Goal: Task Accomplishment & Management: Manage account settings

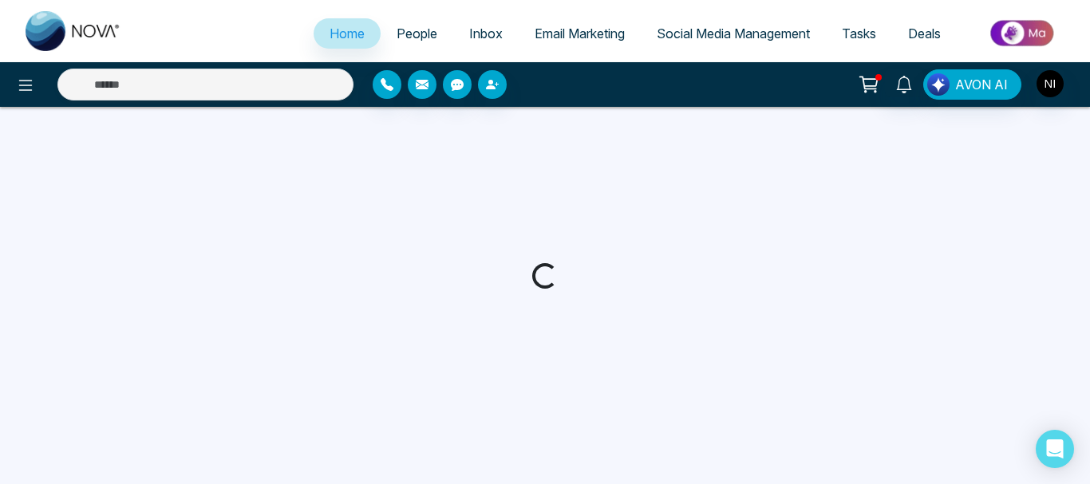
select select "*"
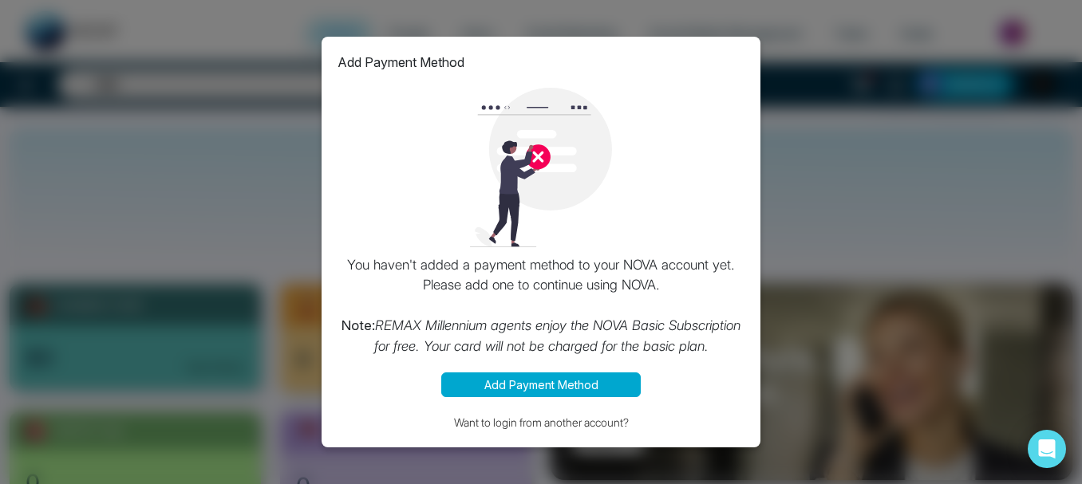
click at [888, 179] on div "Add Payment Method You haven't added a payment method to your NOVA account yet.…" at bounding box center [541, 242] width 1082 height 484
click at [497, 388] on button "Add Payment Method" at bounding box center [540, 385] width 199 height 25
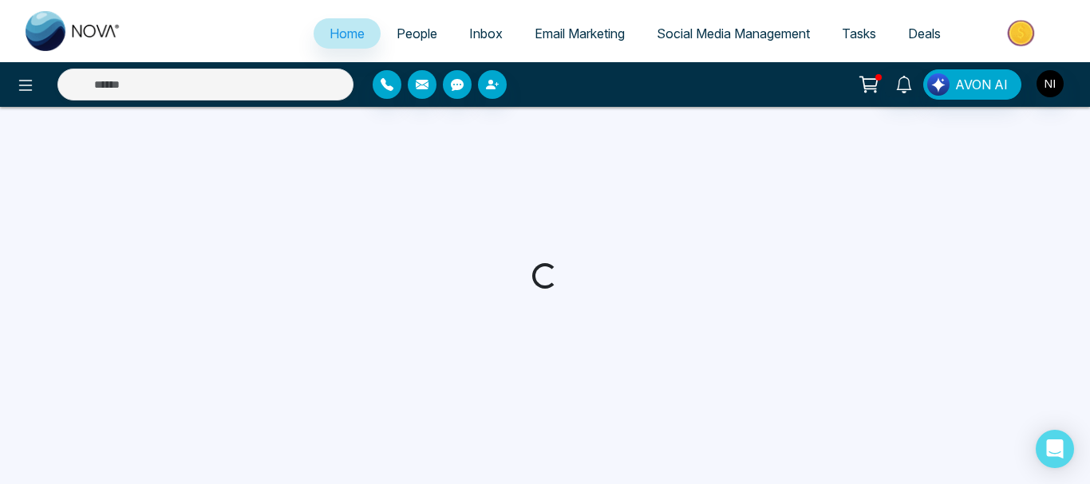
select select "*"
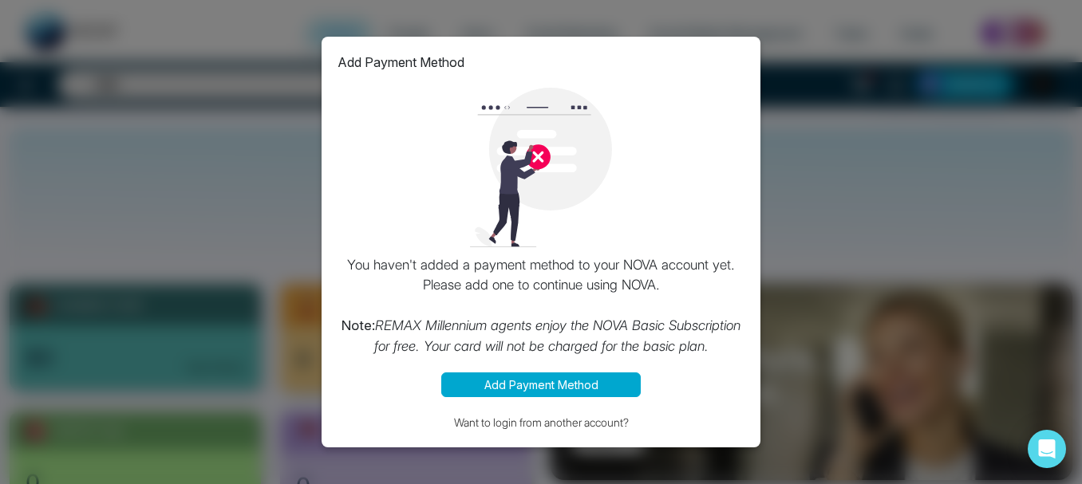
click at [258, 130] on div "Add Payment Method You haven't added a payment method to your NOVA account yet.…" at bounding box center [541, 242] width 1082 height 484
click at [844, 27] on div "Add Payment Method You haven't added a payment method to your NOVA account yet.…" at bounding box center [541, 242] width 1082 height 484
click at [806, 86] on div "Add Payment Method You haven't added a payment method to your NOVA account yet.…" at bounding box center [541, 242] width 1082 height 484
click at [483, 424] on button "Want to login from another account?" at bounding box center [540, 422] width 407 height 18
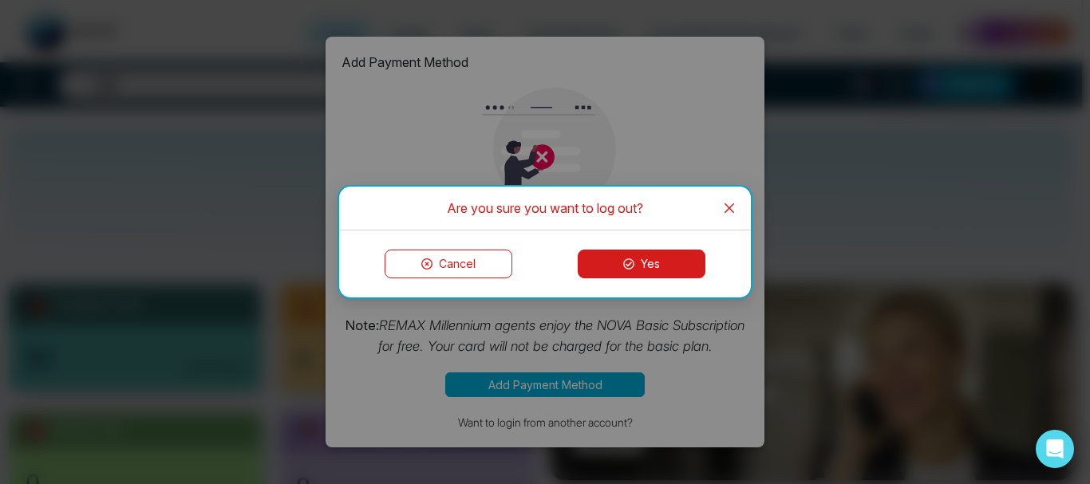
click at [650, 259] on button "Yes" at bounding box center [642, 264] width 128 height 29
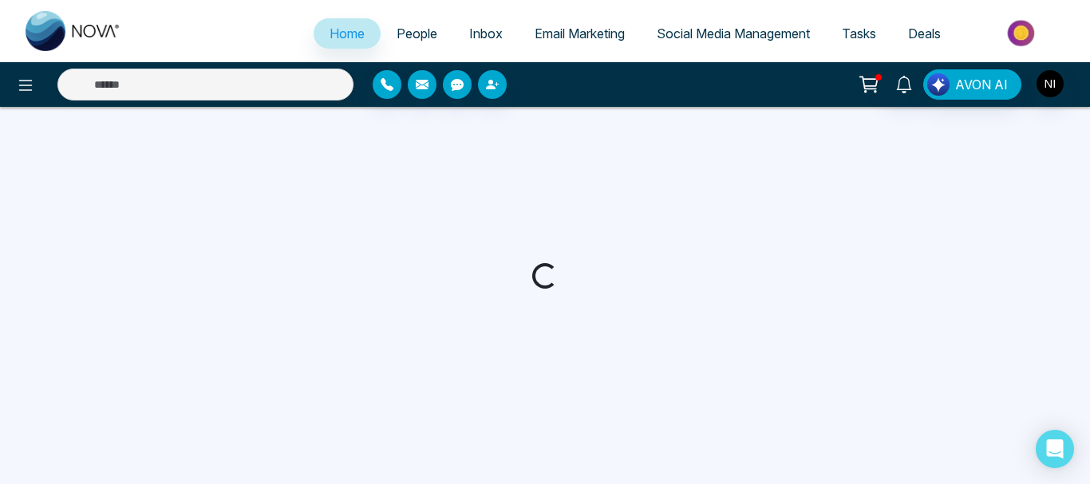
select select "*"
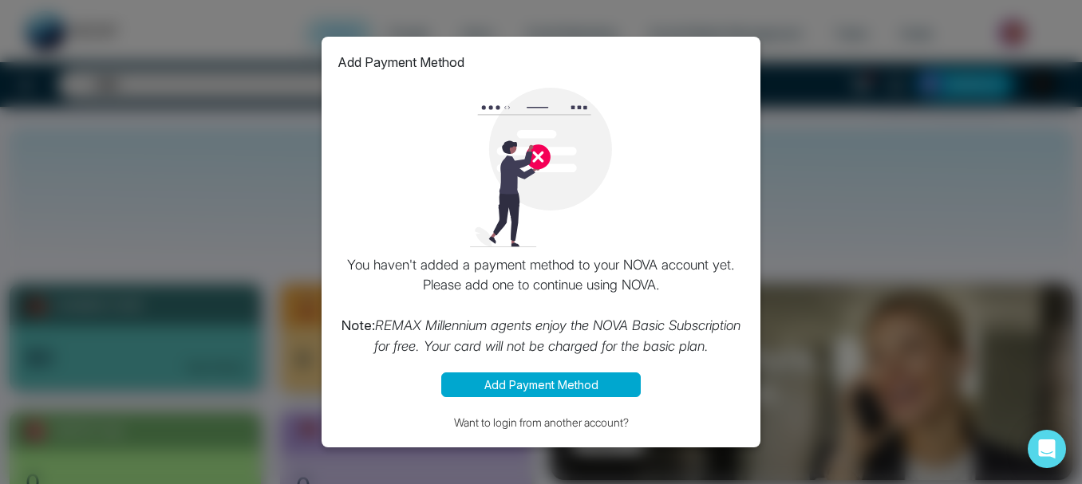
click at [533, 154] on img at bounding box center [541, 168] width 160 height 160
click at [191, 142] on div "Add Payment Method You haven't added a payment method to your NOVA account yet.…" at bounding box center [541, 242] width 1082 height 484
click at [600, 424] on button "Want to login from another account?" at bounding box center [540, 422] width 407 height 18
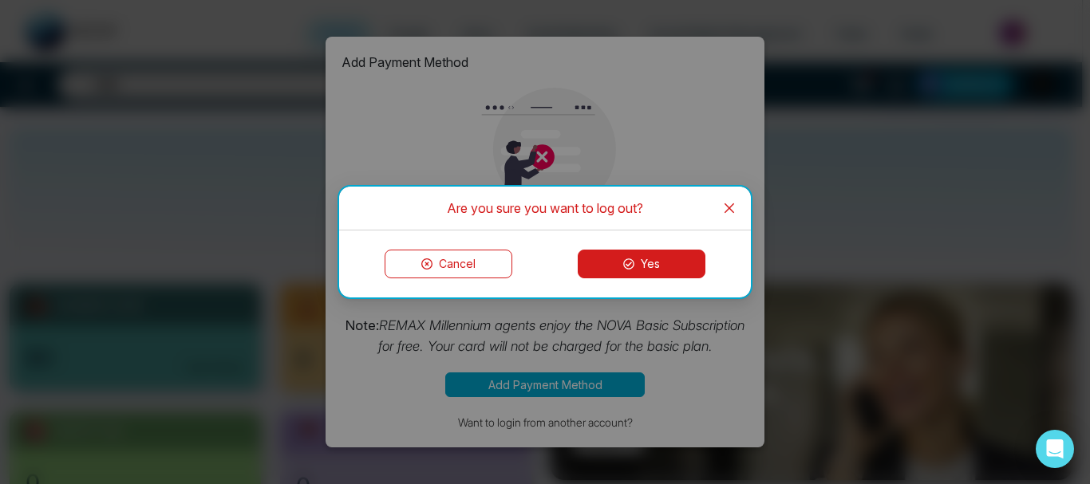
click at [638, 266] on button "Yes" at bounding box center [642, 264] width 128 height 29
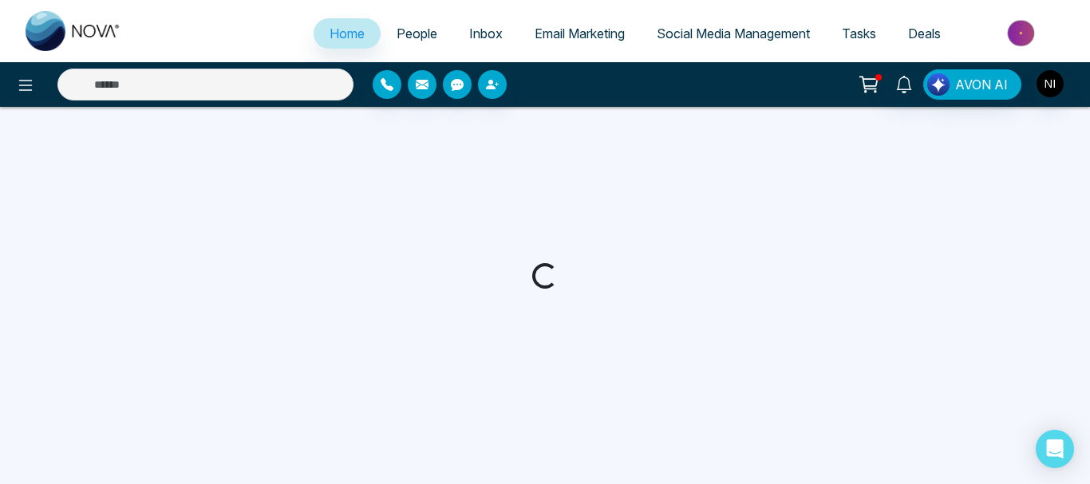
select select "*"
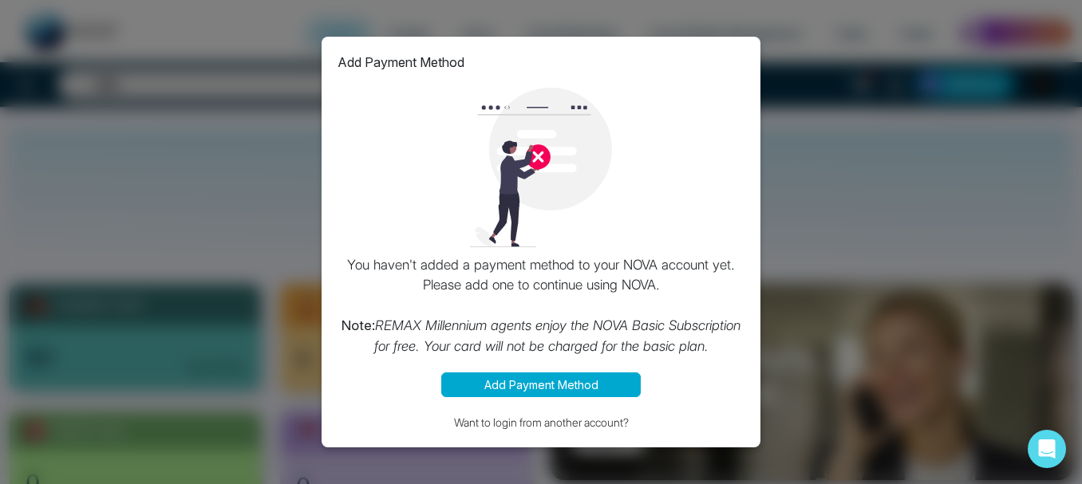
click at [207, 152] on div "Add Payment Method You haven't added a payment method to your NOVA account yet.…" at bounding box center [541, 242] width 1082 height 484
click at [282, 210] on div "Add Payment Method You haven't added a payment method to your NOVA account yet.…" at bounding box center [541, 242] width 1082 height 484
click at [526, 419] on button "Want to login from another account?" at bounding box center [540, 422] width 407 height 18
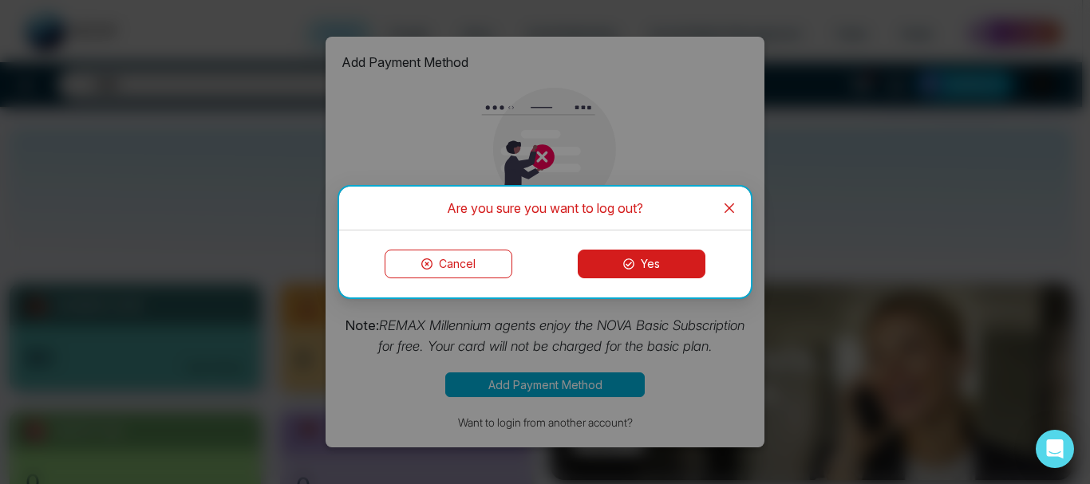
click at [631, 274] on button "Yes" at bounding box center [642, 264] width 128 height 29
